Goal: Communication & Community: Connect with others

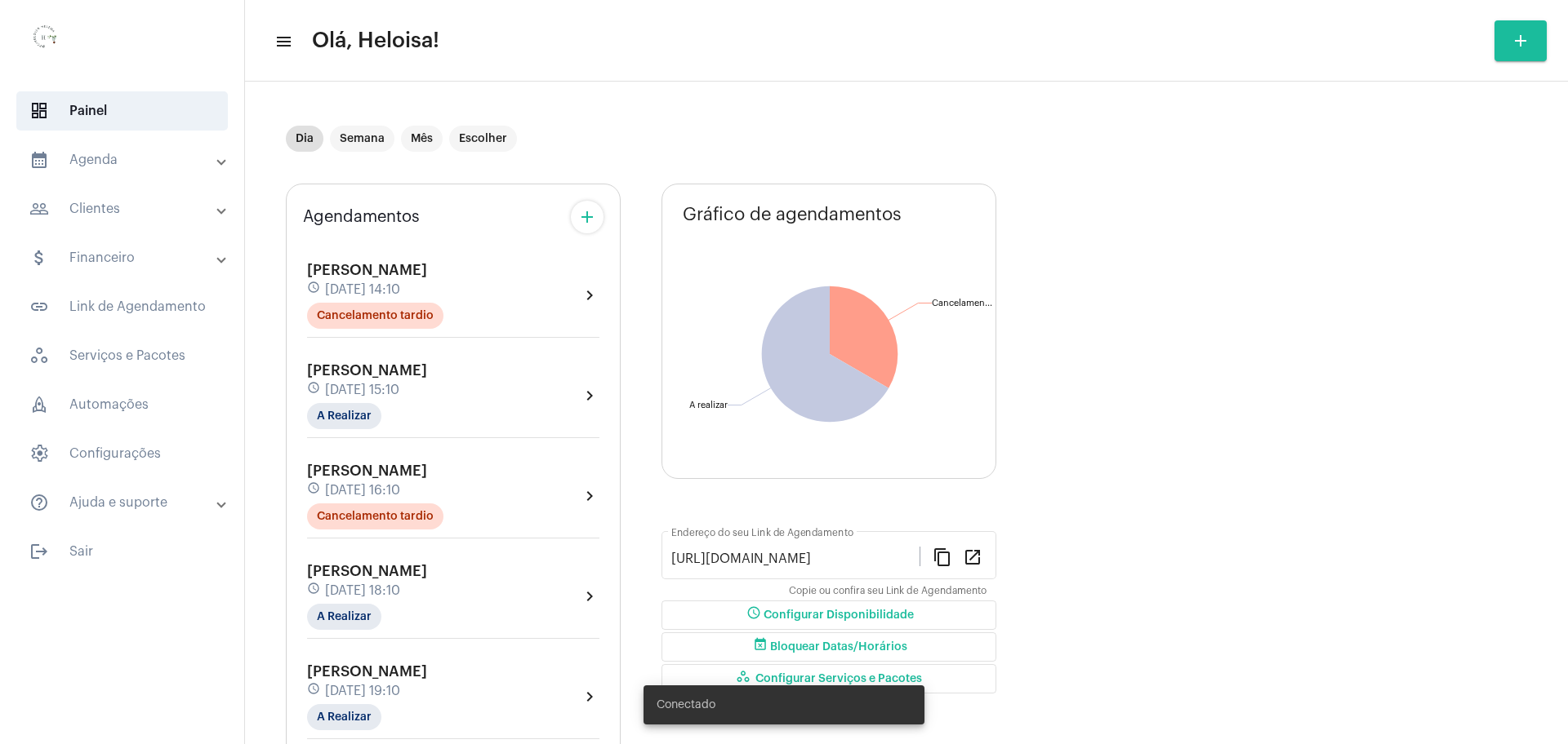
click at [367, 591] on span "[DATE] 18:10" at bounding box center [362, 590] width 75 height 15
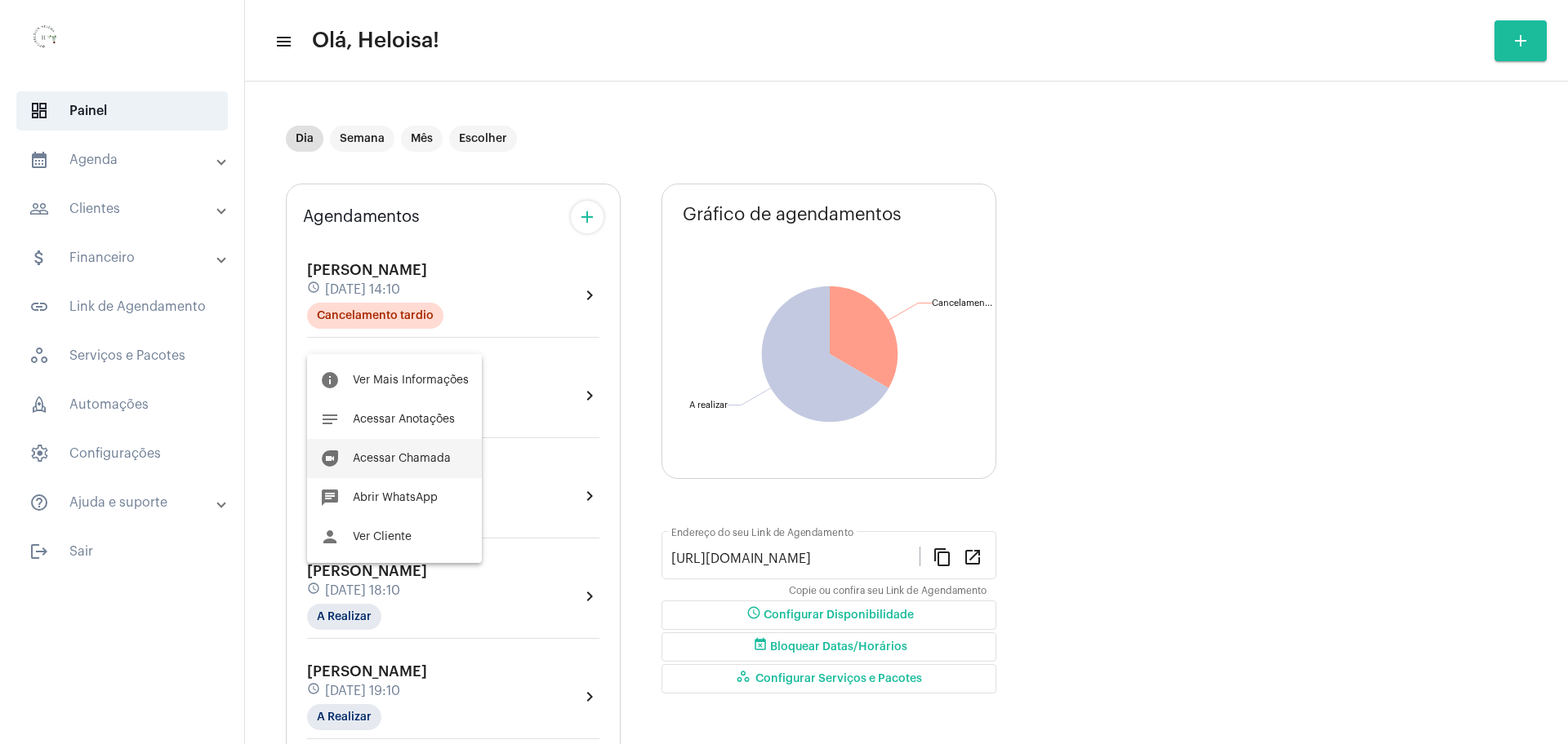
click at [402, 450] on button "duo [PERSON_NAME]" at bounding box center [394, 459] width 175 height 40
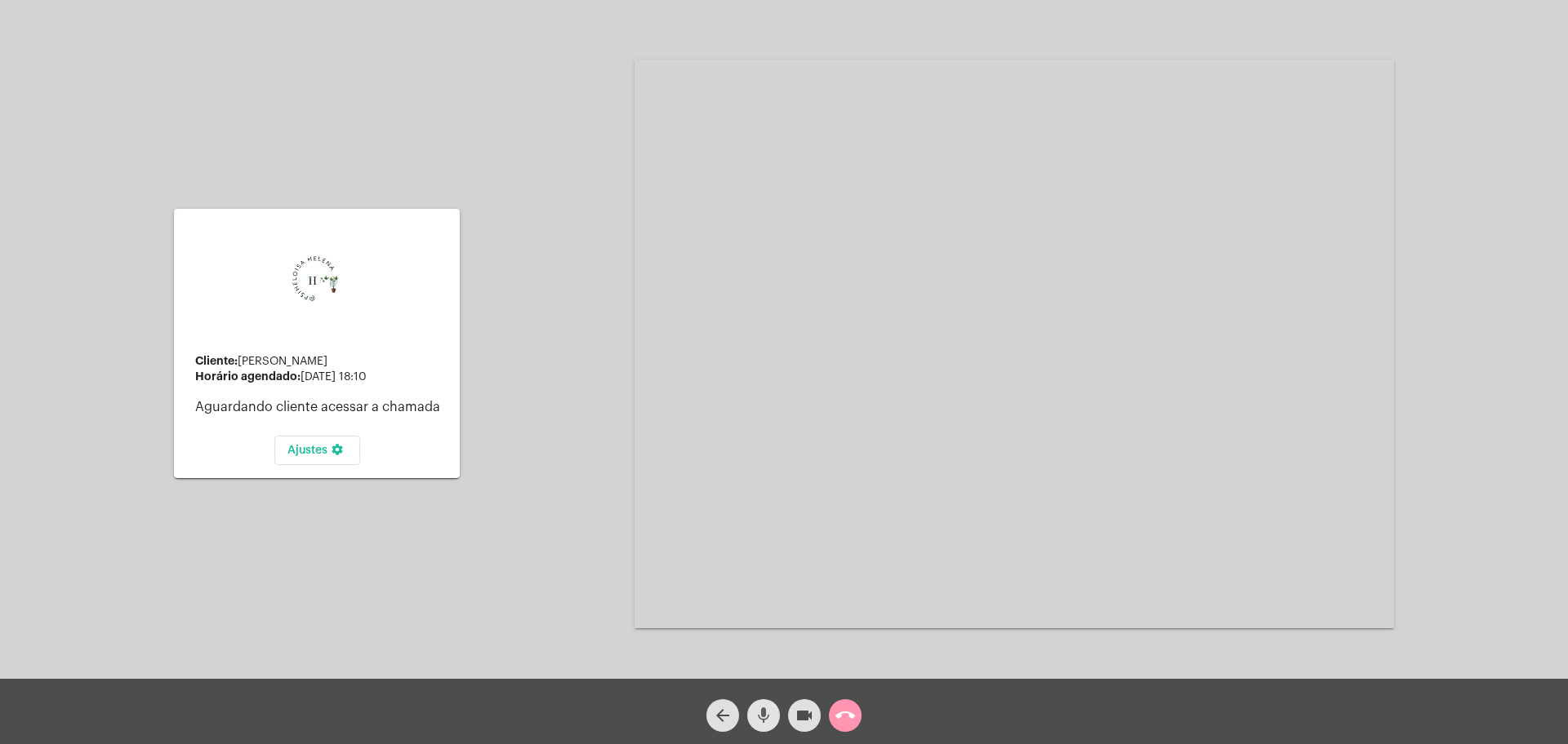
click at [763, 721] on mat-icon "mic" at bounding box center [763, 716] width 20 height 20
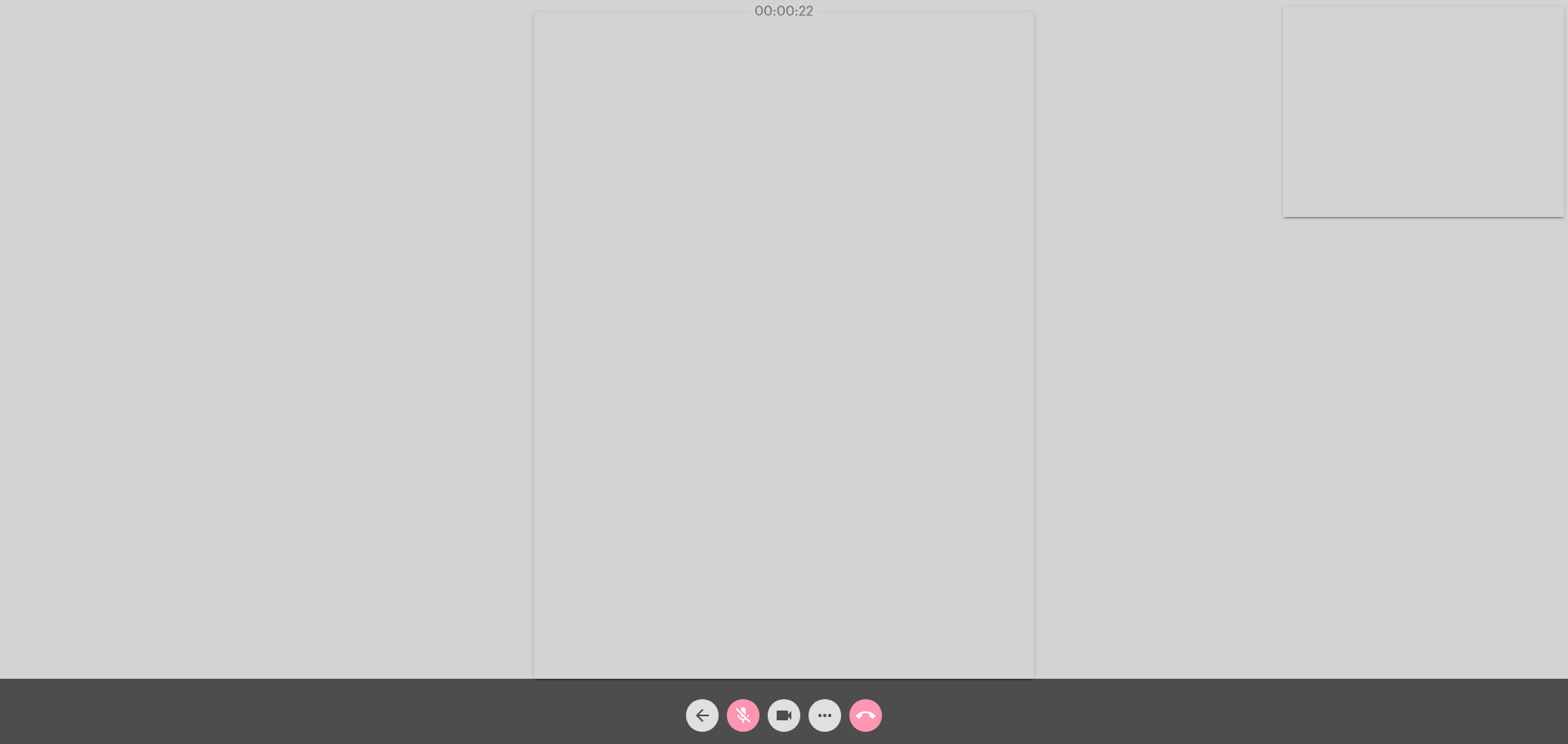
click at [746, 723] on mat-icon "mic_off" at bounding box center [743, 716] width 20 height 20
click at [820, 427] on video at bounding box center [783, 345] width 499 height 667
click at [906, 337] on video at bounding box center [1085, 344] width 759 height 569
click at [906, 337] on video at bounding box center [991, 344] width 889 height 667
click at [494, 233] on video at bounding box center [352, 344] width 499 height 667
